Goal: Task Accomplishment & Management: Manage account settings

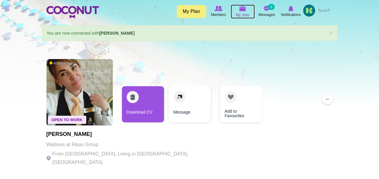
click at [238, 14] on span "My Jobs" at bounding box center [243, 15] width 14 height 6
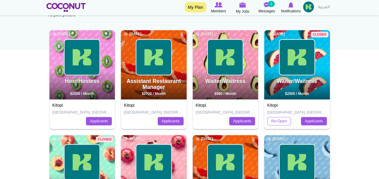
scroll to position [69, 0]
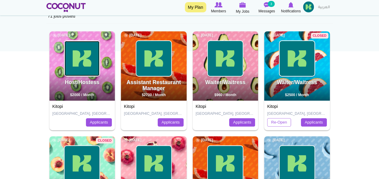
click at [86, 64] on img at bounding box center [82, 58] width 35 height 35
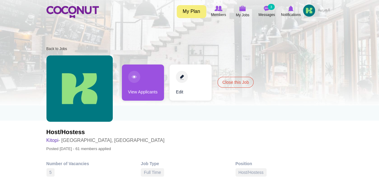
click at [145, 76] on link "View Applicants" at bounding box center [143, 83] width 42 height 36
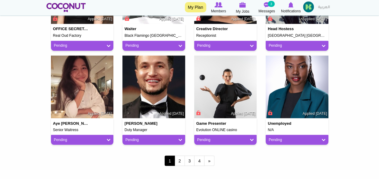
scroll to position [498, 0]
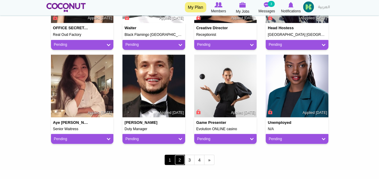
click at [176, 161] on link "2" at bounding box center [180, 160] width 10 height 10
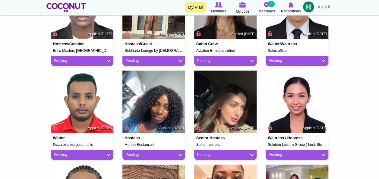
scroll to position [394, 0]
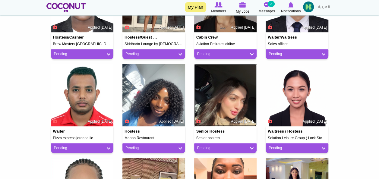
click at [238, 86] on img at bounding box center [225, 95] width 63 height 63
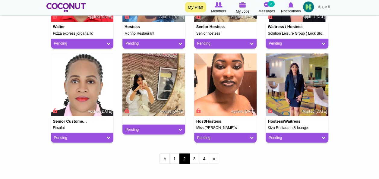
scroll to position [506, 0]
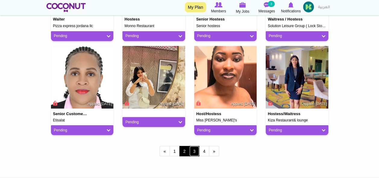
click at [194, 151] on link "3" at bounding box center [194, 151] width 10 height 10
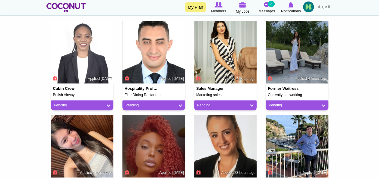
scroll to position [154, 0]
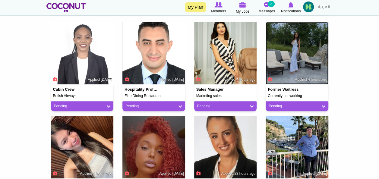
click at [307, 41] on img at bounding box center [297, 53] width 63 height 63
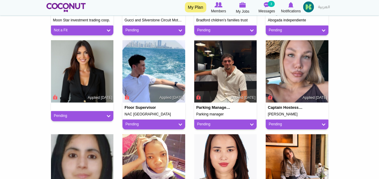
scroll to position [416, 0]
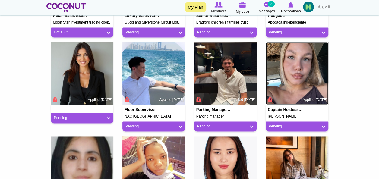
click at [297, 72] on img at bounding box center [297, 73] width 63 height 63
